Goal: Task Accomplishment & Management: Manage account settings

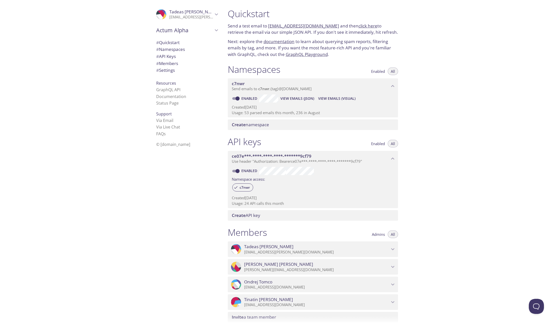
click at [380, 234] on span "Admins" at bounding box center [378, 234] width 13 height 0
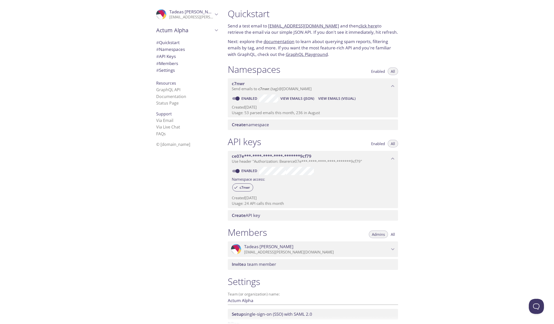
click at [394, 234] on span "All" at bounding box center [393, 234] width 4 height 0
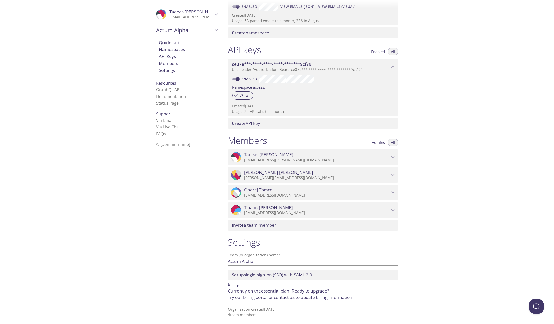
scroll to position [94, 0]
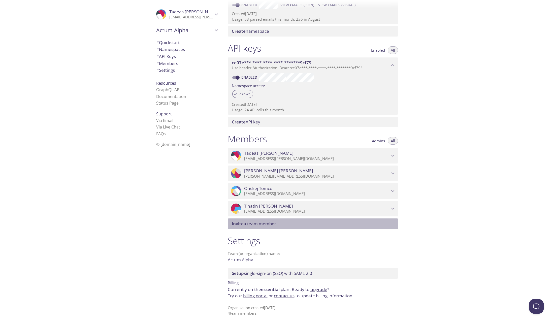
click at [255, 223] on span "Invite a team member" at bounding box center [254, 224] width 44 height 6
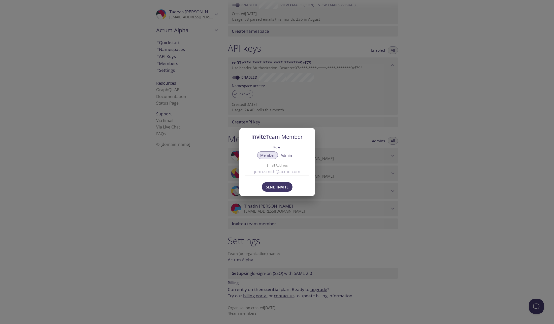
click at [287, 155] on span "Admin" at bounding box center [286, 155] width 11 height 0
click at [270, 174] on input "Email Address" at bounding box center [278, 171] width 64 height 8
paste input "jan.bartakovic@actumdigital.com"
type input "jan.bartakovic@actumdigital.com"
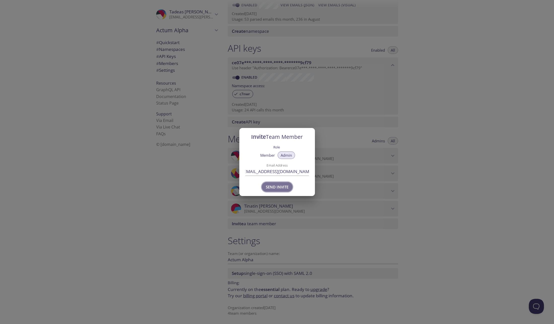
click at [284, 188] on span "Send Invite" at bounding box center [277, 187] width 23 height 7
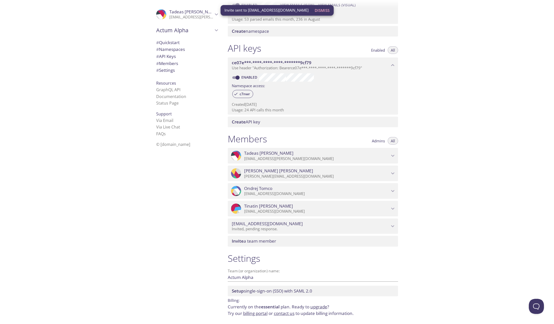
click at [203, 295] on div ".cls-1 { fill: #6d5ca8; } .cls-2 { fill: #3fc191; } .cls-3 { fill: #3b4752; } .…" at bounding box center [186, 162] width 76 height 324
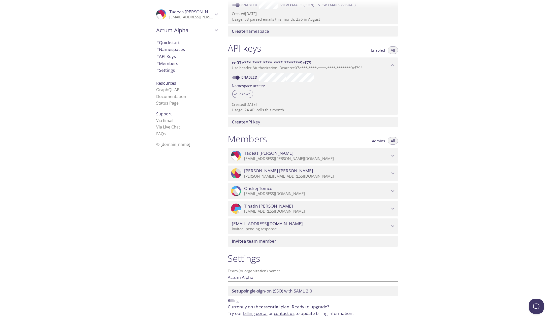
click at [254, 314] on link "billing portal" at bounding box center [255, 314] width 24 height 6
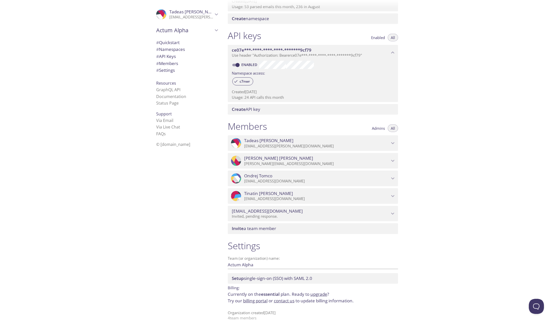
scroll to position [111, 0]
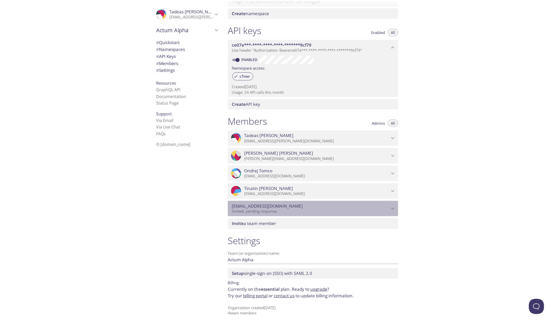
click at [387, 208] on span "[EMAIL_ADDRESS][DOMAIN_NAME]" at bounding box center [311, 206] width 158 height 6
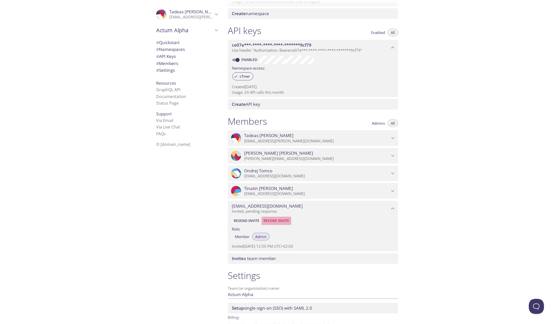
click at [276, 220] on span "Revoke Invite" at bounding box center [277, 221] width 26 height 6
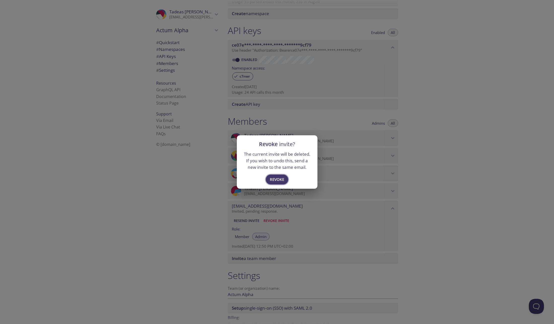
click at [273, 179] on span "Revoke" at bounding box center [277, 179] width 14 height 7
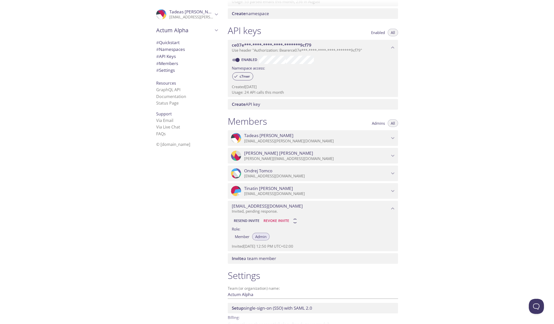
scroll to position [94, 0]
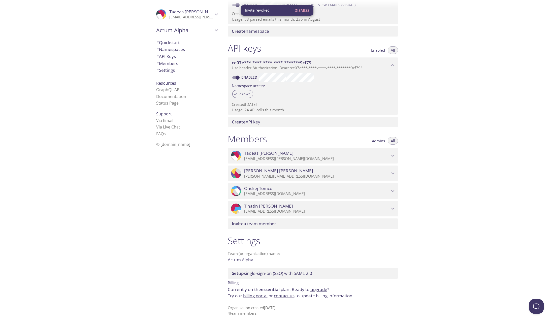
click at [273, 221] on span "Invite a team member" at bounding box center [254, 224] width 44 height 6
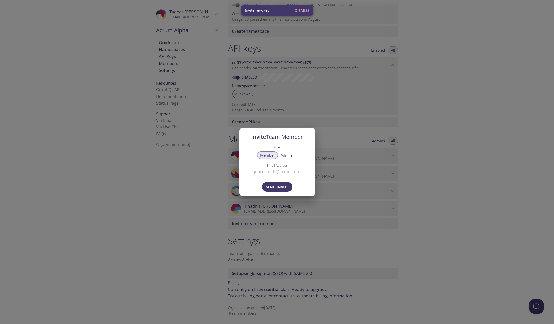
click at [285, 155] on span "Admin" at bounding box center [286, 155] width 11 height 0
click at [274, 172] on input "Email Address" at bounding box center [278, 171] width 64 height 8
paste input "itinvoices@actumdigital.com"
type input "itinvoices@actumdigital.com"
click at [274, 188] on span "Send Invite" at bounding box center [277, 187] width 23 height 7
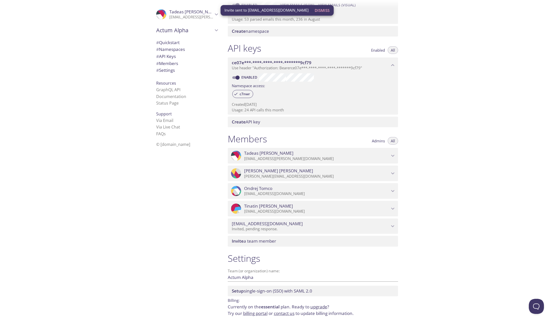
click at [168, 305] on div ".cls-1 { fill: #6d5ca8; } .cls-2 { fill: #3fc191; } .cls-3 { fill: #3b4752; } .…" at bounding box center [186, 162] width 76 height 324
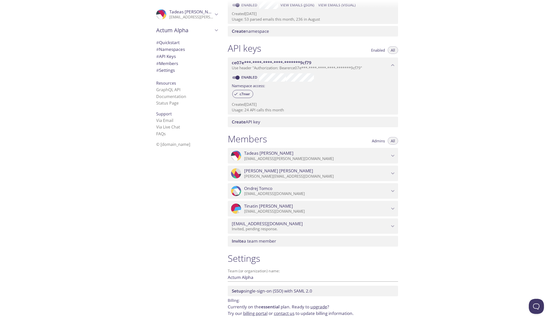
click at [393, 155] on icon "Tadeas Varga" at bounding box center [393, 156] width 7 height 7
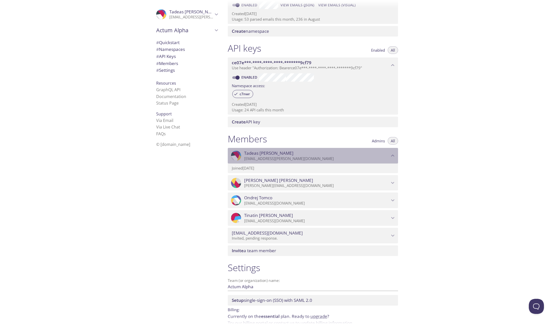
click at [393, 155] on icon "Tadeas Varga" at bounding box center [393, 156] width 7 height 7
